Goal: Navigation & Orientation: Understand site structure

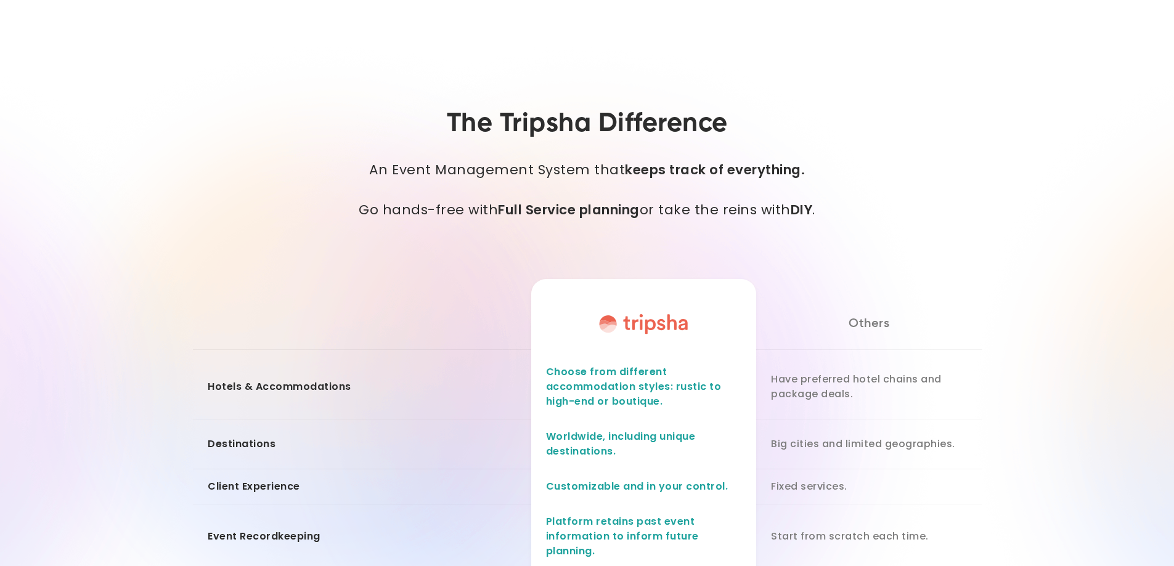
scroll to position [1109, 0]
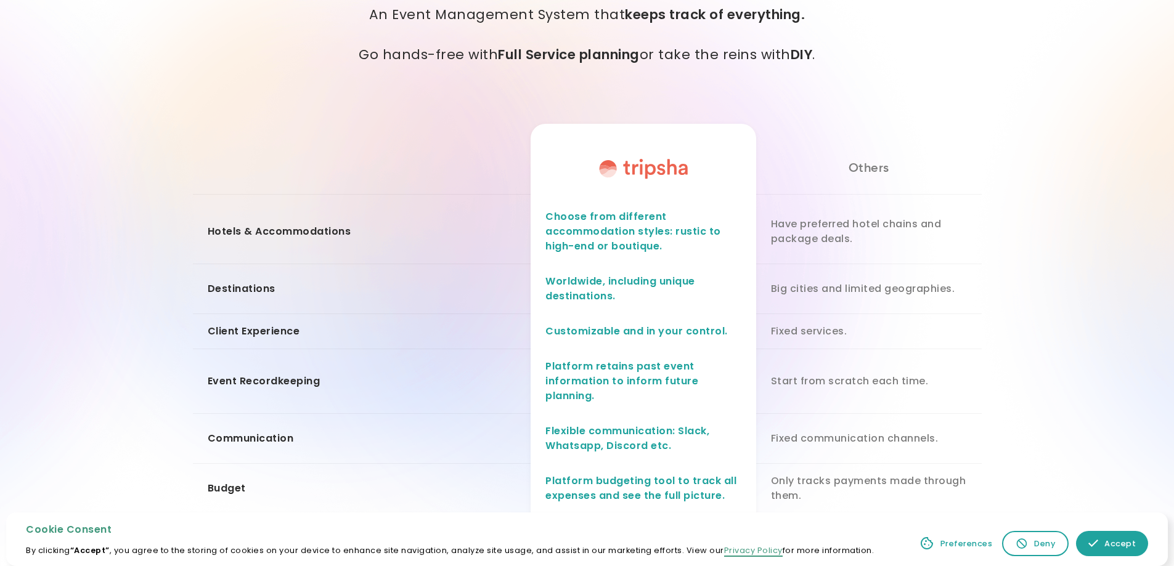
click at [1102, 539] on link "Accept" at bounding box center [1112, 543] width 72 height 25
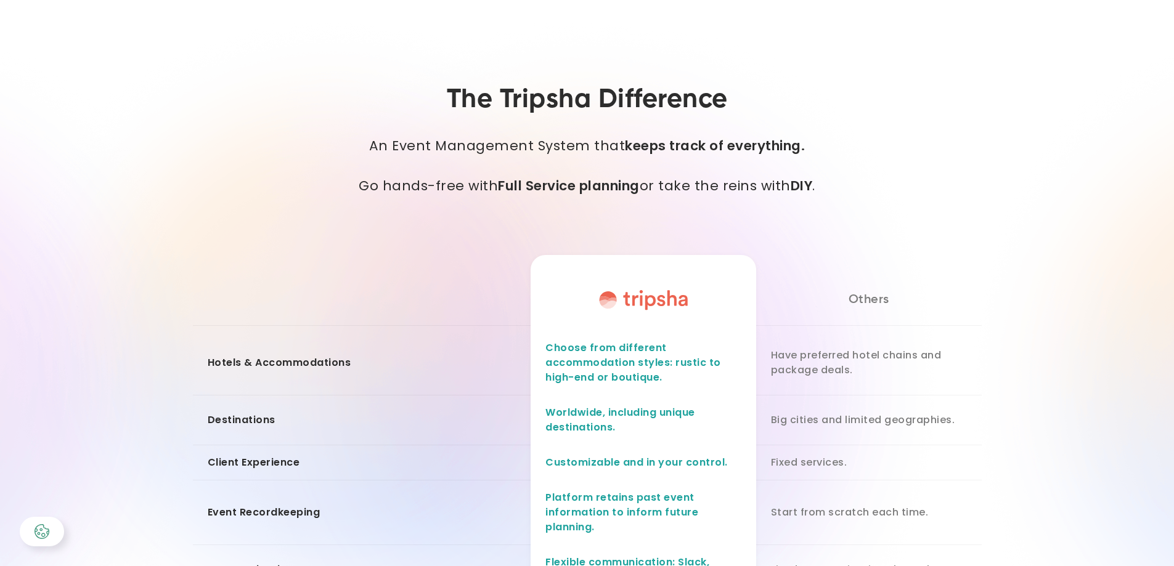
scroll to position [1048, 0]
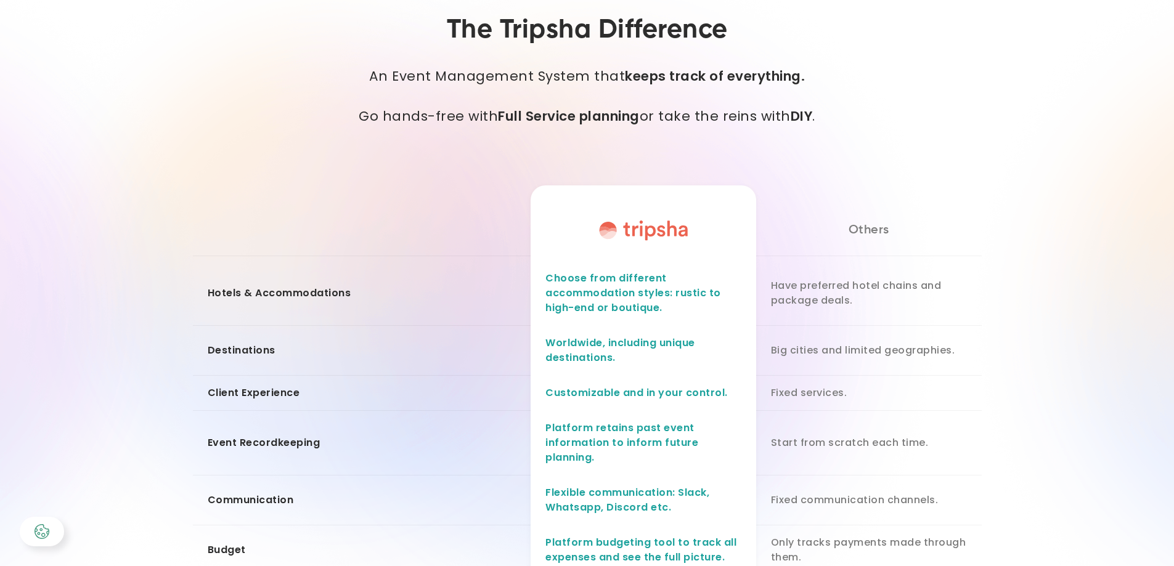
click at [226, 353] on div "Destination s" at bounding box center [242, 350] width 68 height 15
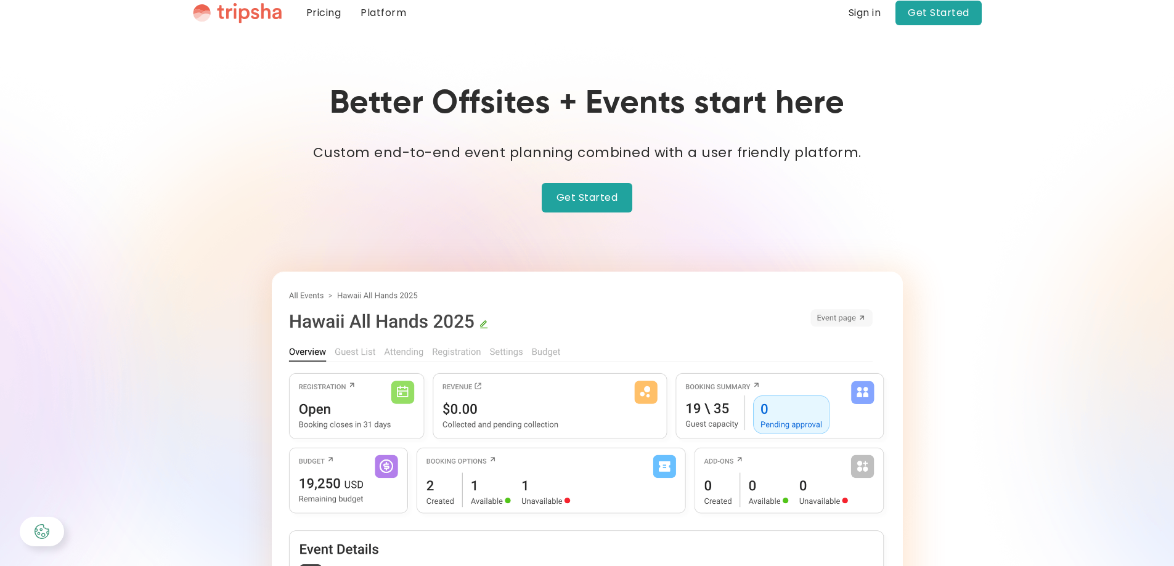
scroll to position [0, 0]
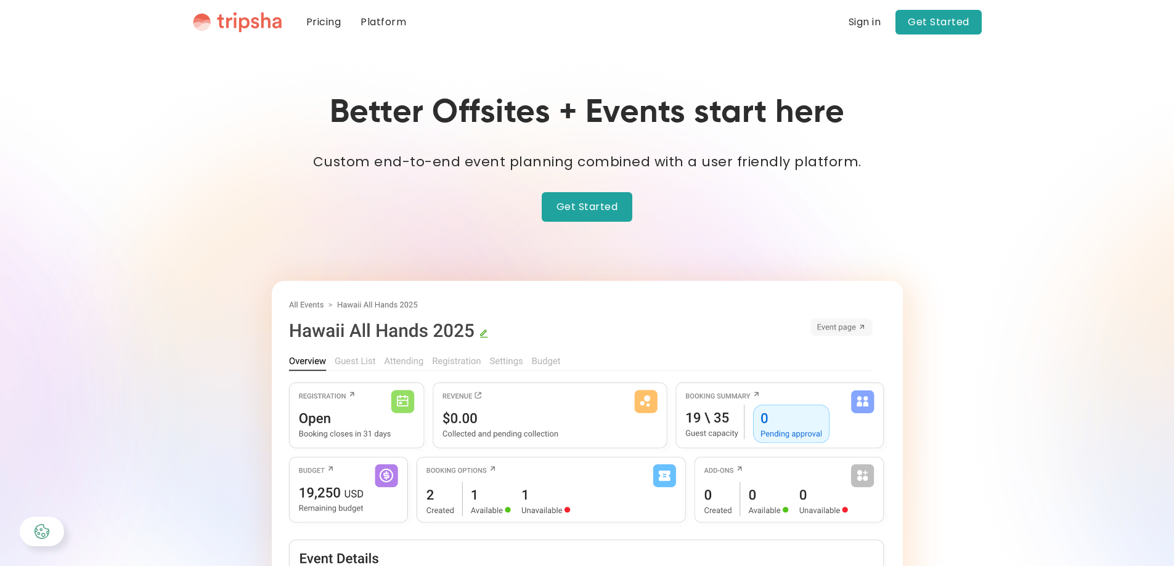
click at [318, 18] on link "Pricing" at bounding box center [323, 22] width 55 height 44
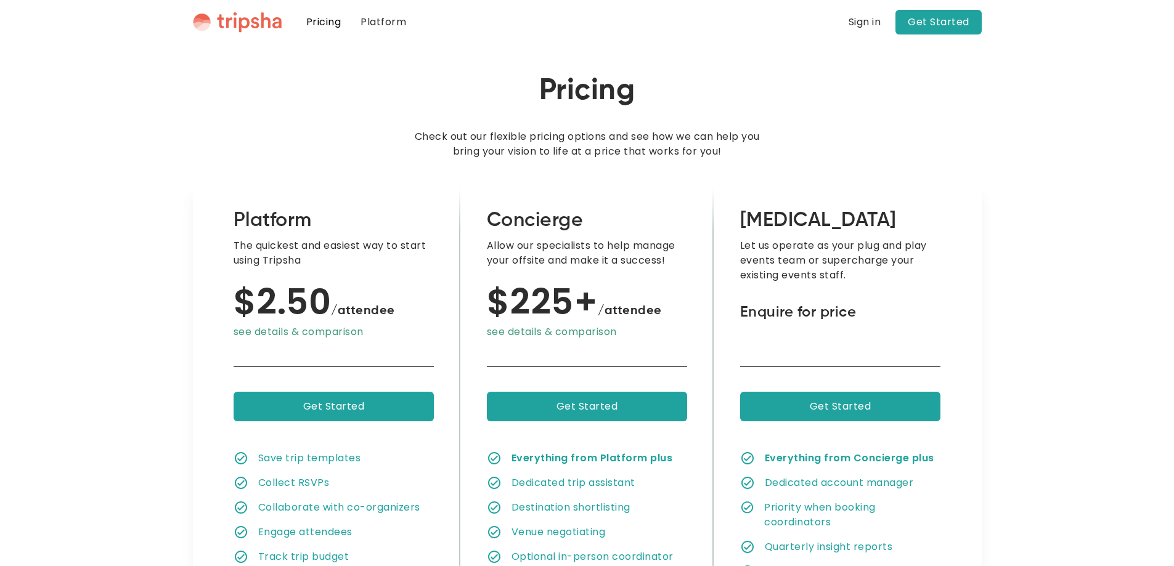
click at [384, 24] on link "Platform" at bounding box center [383, 22] width 65 height 44
